Goal: Find specific page/section: Find specific page/section

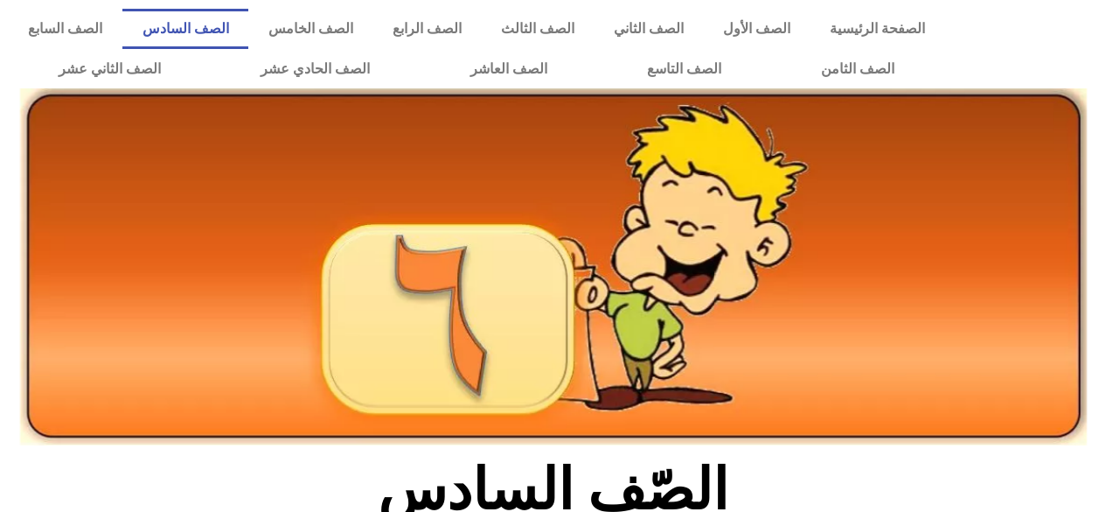
click at [248, 22] on link "الصف السادس" at bounding box center [185, 29] width 126 height 40
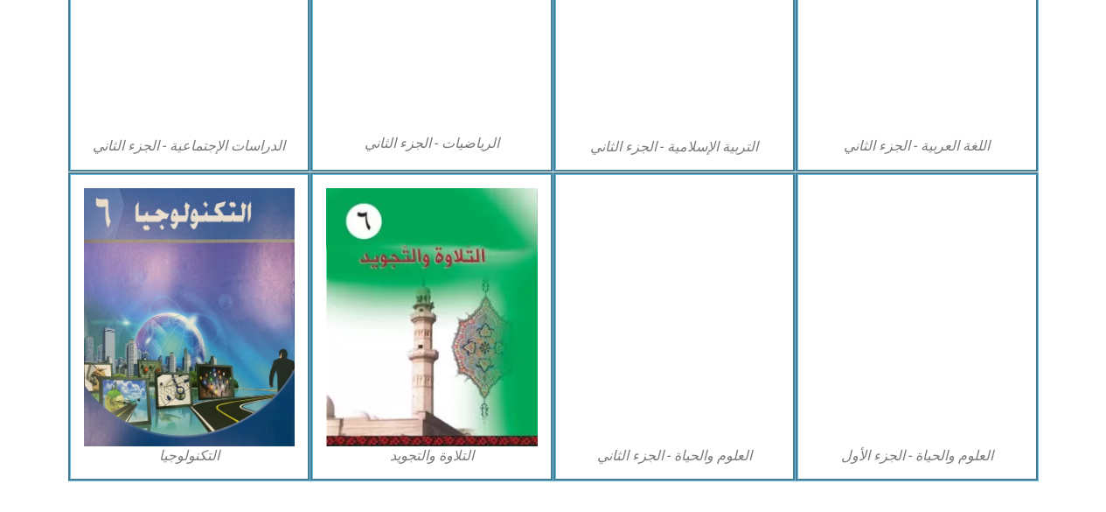
scroll to position [1009, 0]
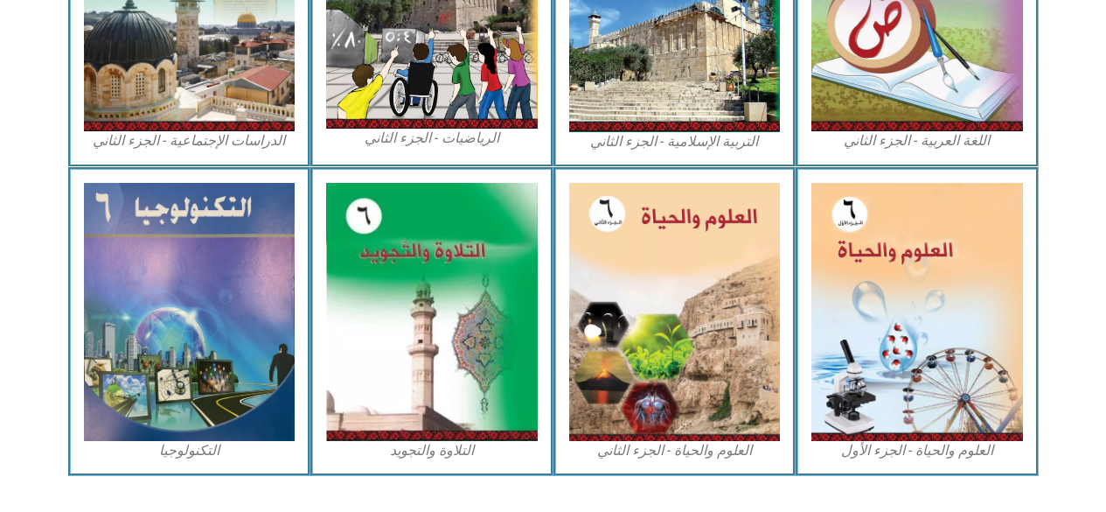
click at [876, 357] on img at bounding box center [918, 312] width 212 height 258
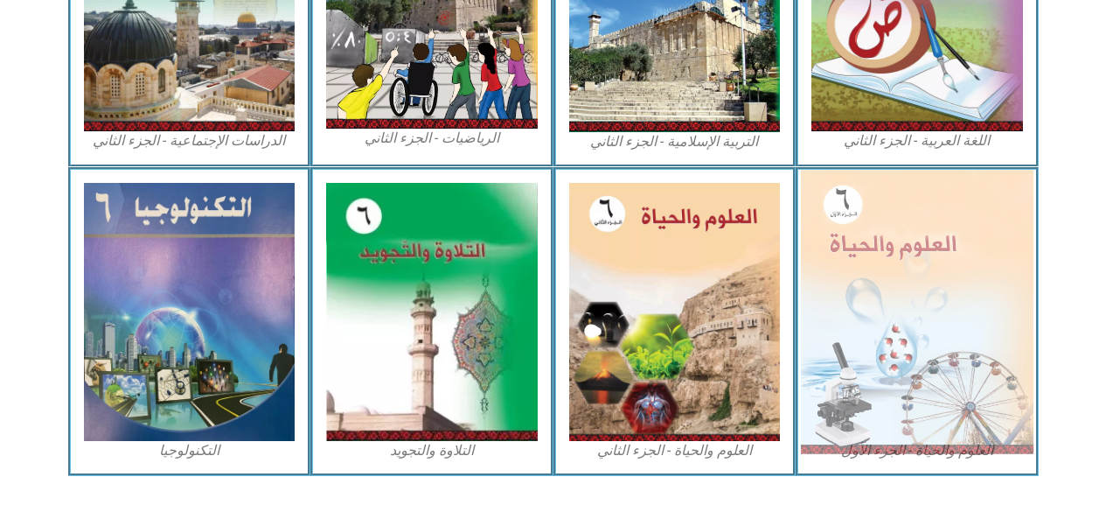
click at [879, 357] on img at bounding box center [917, 311] width 233 height 283
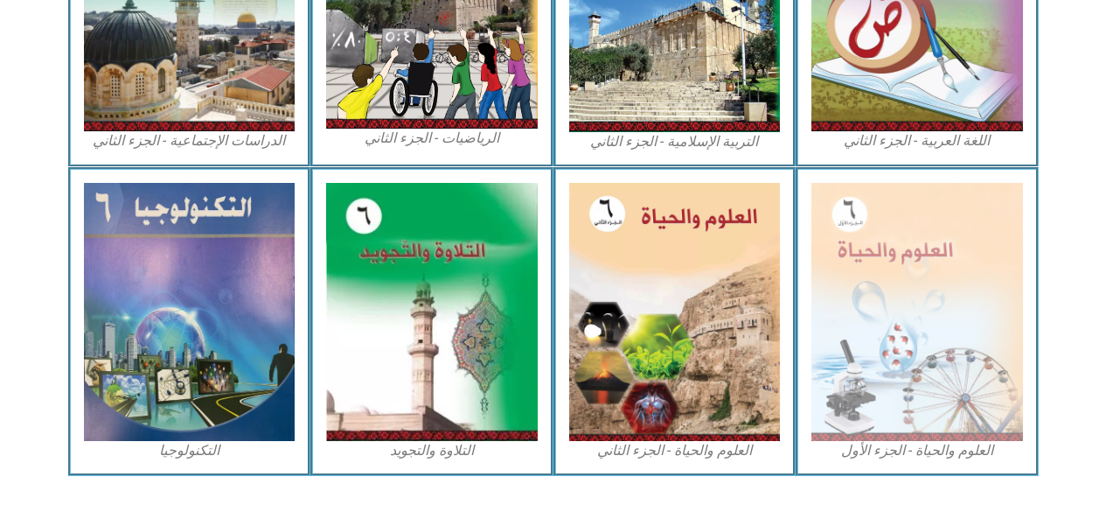
click at [908, 460] on figcaption "العلوم والحياة - الجزء الأول" at bounding box center [918, 450] width 212 height 19
click at [885, 458] on figcaption "العلوم والحياة - الجزء الأول" at bounding box center [918, 450] width 212 height 19
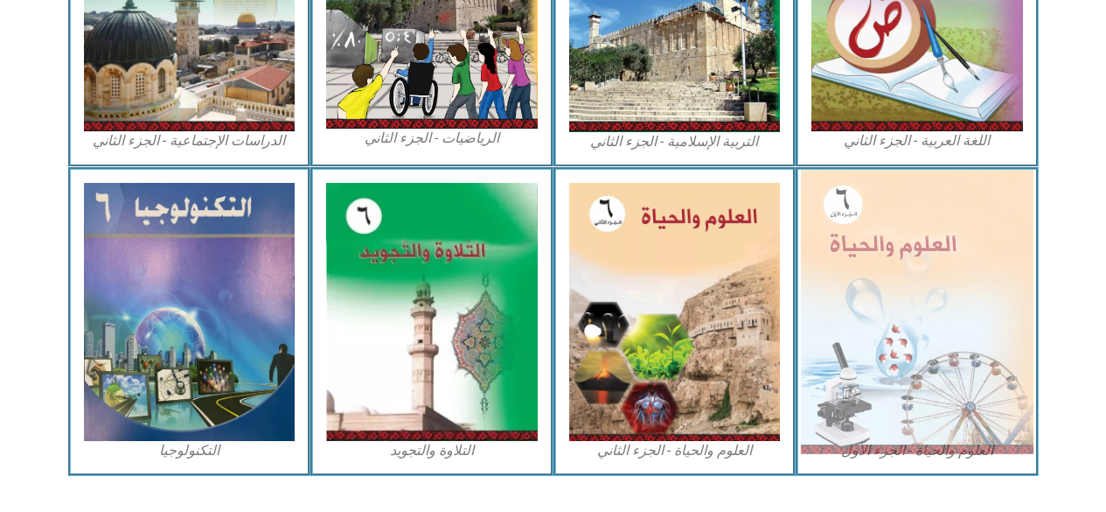
click at [854, 443] on img at bounding box center [917, 311] width 233 height 283
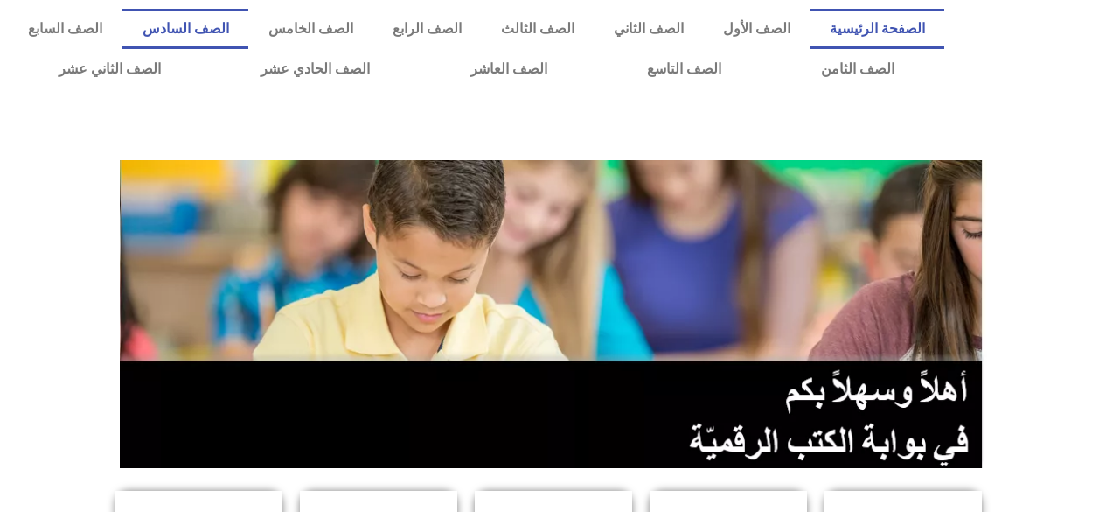
click at [248, 28] on link "الصف السادس" at bounding box center [185, 29] width 126 height 40
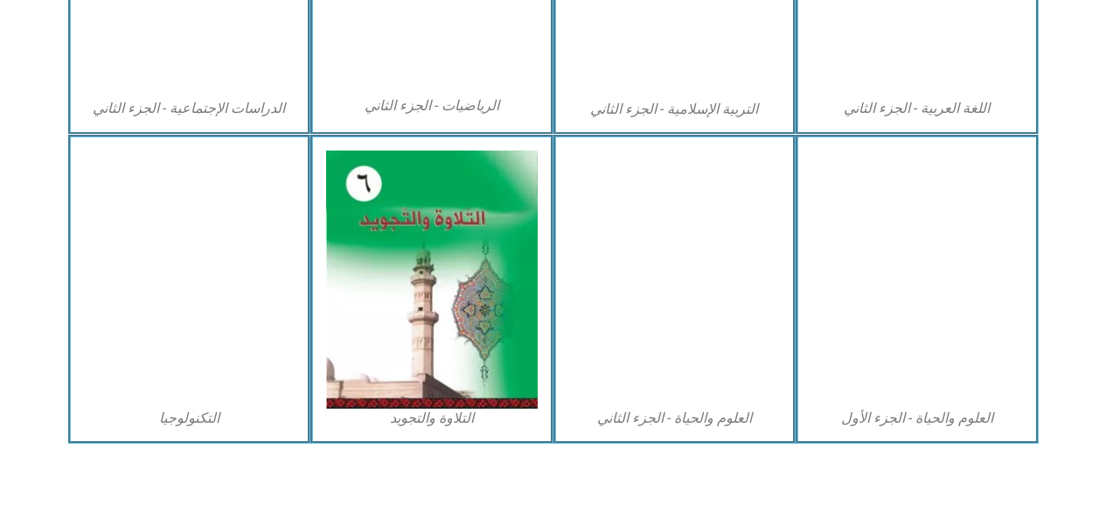
scroll to position [1050, 0]
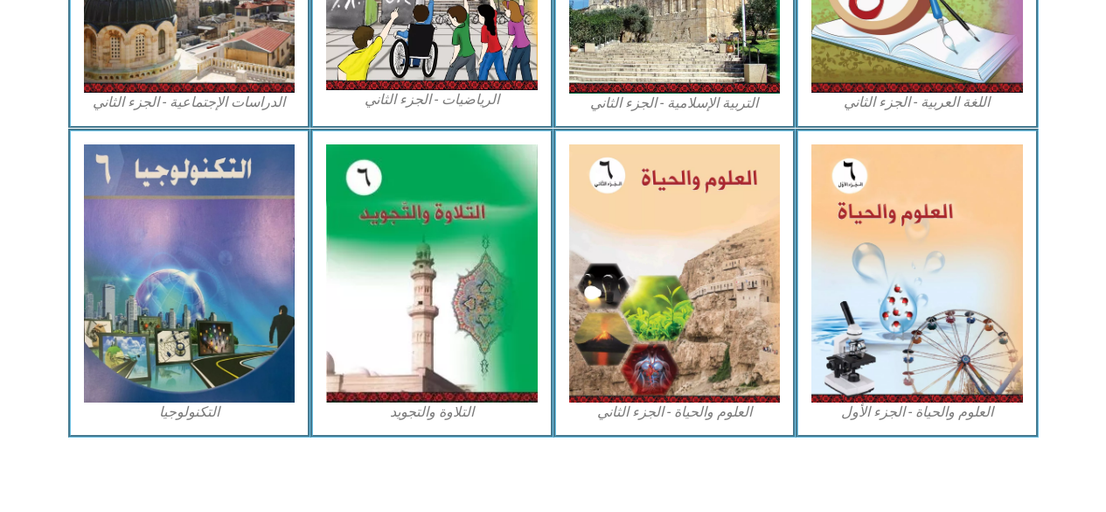
click at [638, 413] on figcaption "العلوم والحياة - الجزء الثاني" at bounding box center [675, 411] width 212 height 19
click at [637, 289] on img at bounding box center [675, 273] width 212 height 258
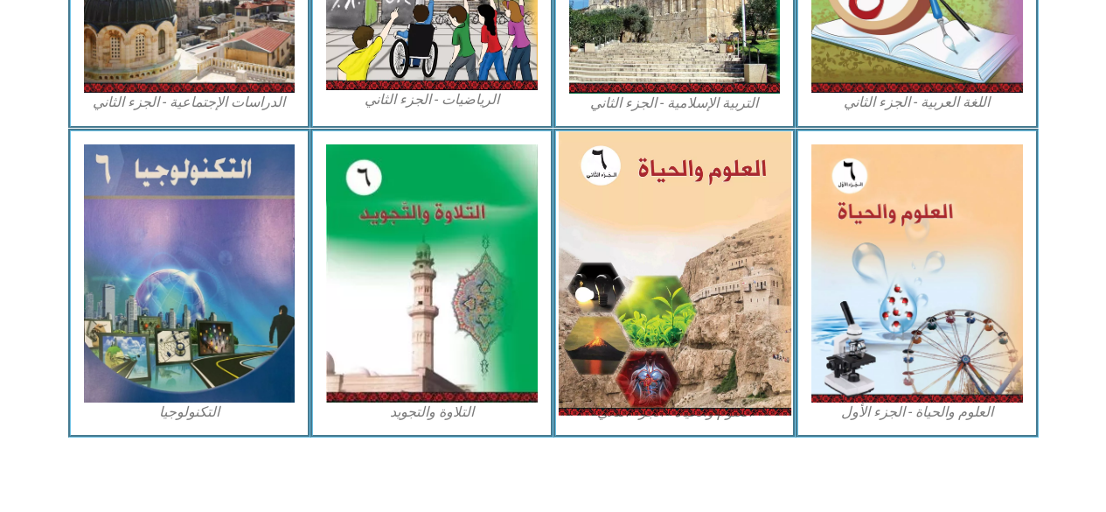
click at [638, 280] on img at bounding box center [674, 272] width 233 height 283
click at [889, 415] on figcaption "العلوم والحياة - الجزء الأول" at bounding box center [918, 411] width 212 height 19
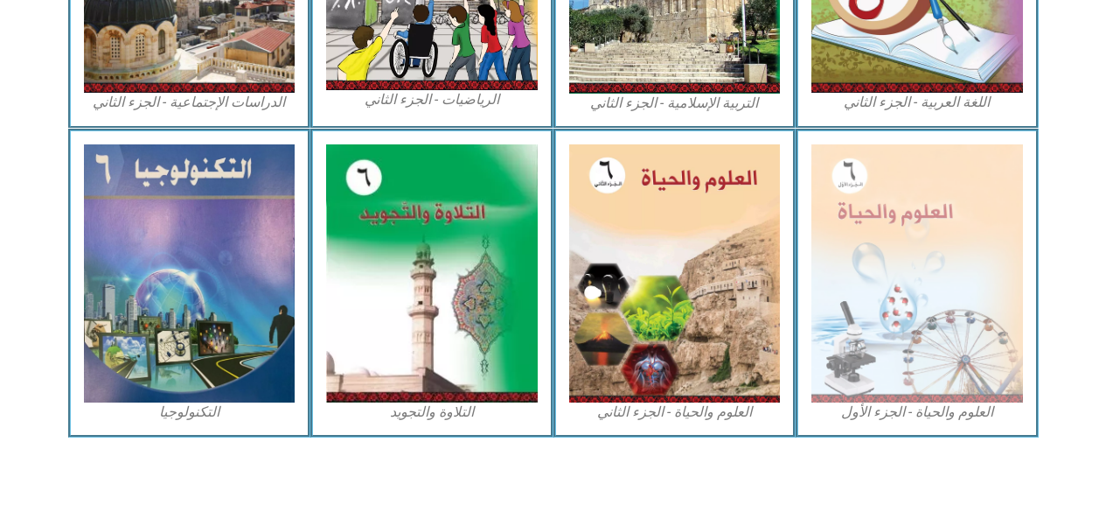
click at [885, 402] on img at bounding box center [918, 273] width 212 height 258
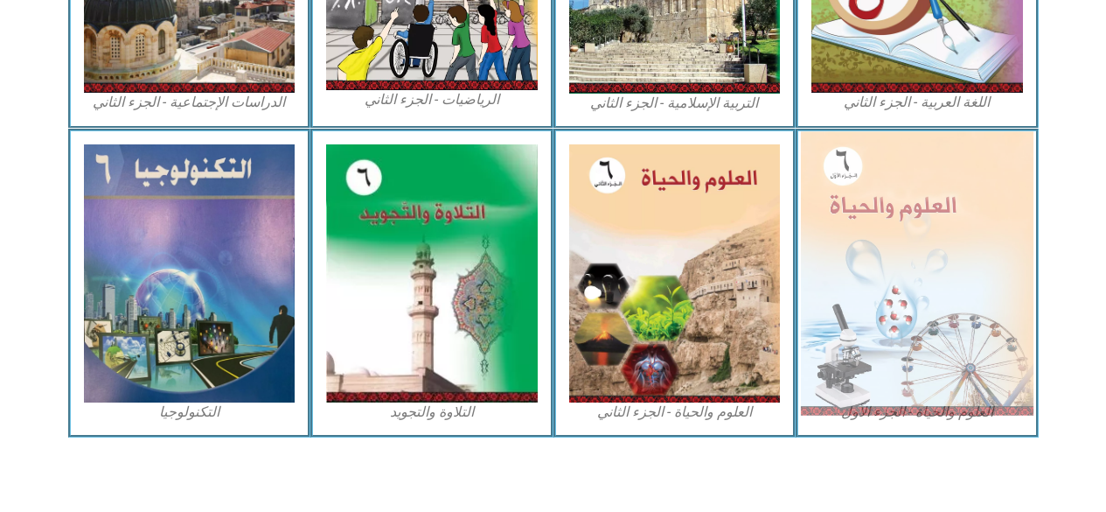
click at [885, 411] on img at bounding box center [917, 272] width 233 height 283
click at [859, 299] on img at bounding box center [917, 272] width 233 height 283
click at [859, 293] on img at bounding box center [917, 272] width 233 height 283
click at [856, 285] on img at bounding box center [917, 272] width 233 height 283
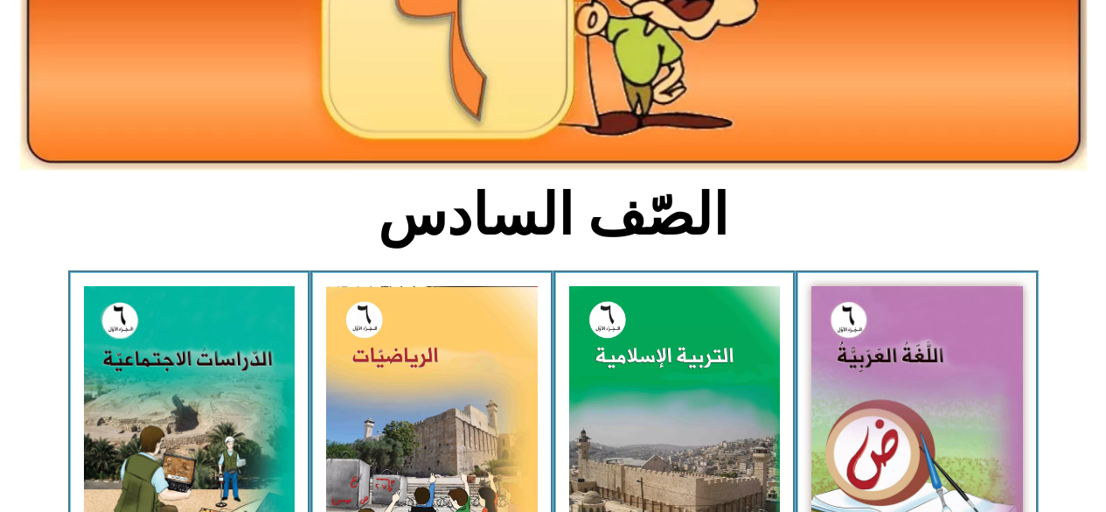
scroll to position [0, 0]
